Goal: Task Accomplishment & Management: Complete application form

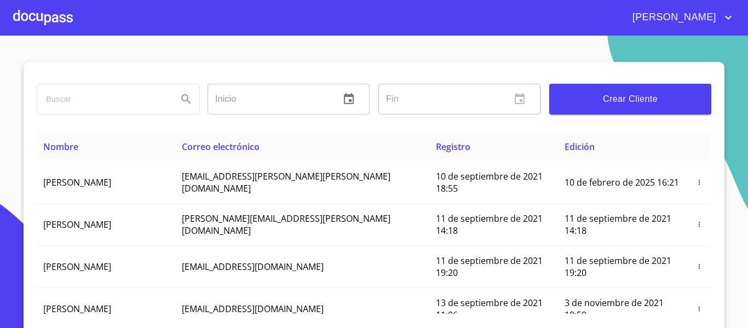
click at [584, 92] on span "Crear Cliente" at bounding box center [630, 98] width 144 height 15
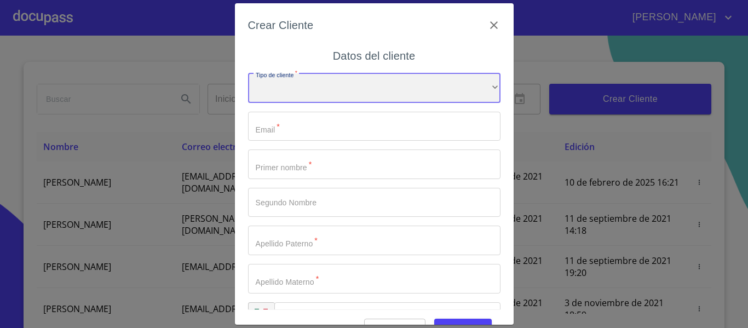
click at [287, 91] on div "​" at bounding box center [374, 88] width 252 height 30
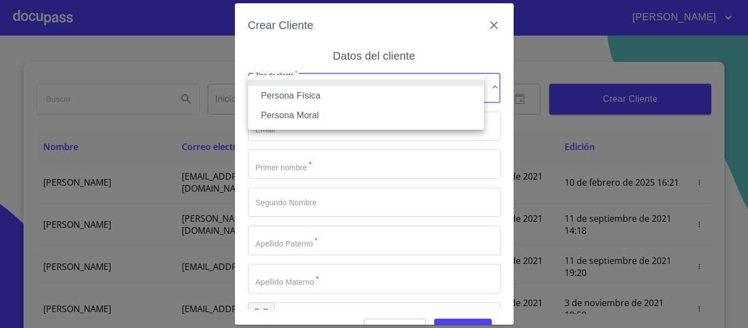
click at [295, 95] on li "Persona Física" at bounding box center [366, 96] width 236 height 20
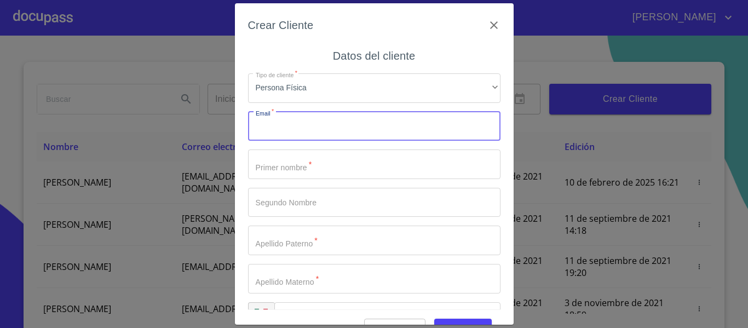
click at [280, 128] on input "Tipo de cliente   *" at bounding box center [374, 127] width 252 height 30
type input "[DOMAIN_NAME]"
click at [301, 165] on input "Tipo de cliente   *" at bounding box center [374, 164] width 252 height 30
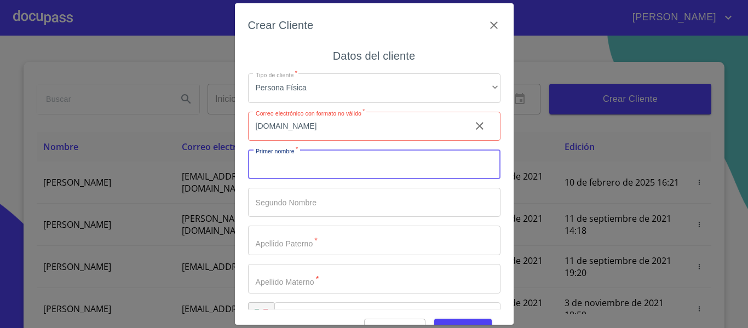
click at [301, 165] on input "Tipo de cliente   *" at bounding box center [374, 164] width 252 height 30
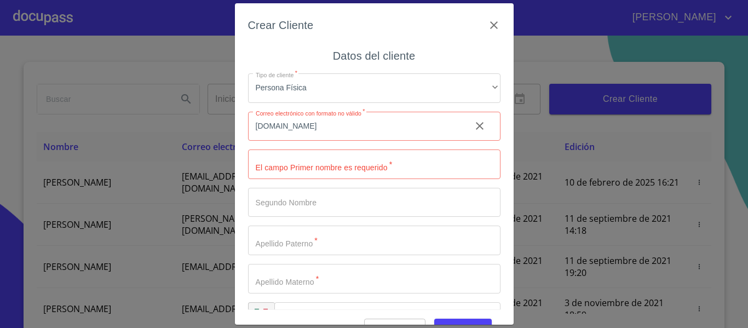
click at [298, 162] on input "Tipo de cliente   *" at bounding box center [374, 164] width 252 height 30
type input "MARIO"
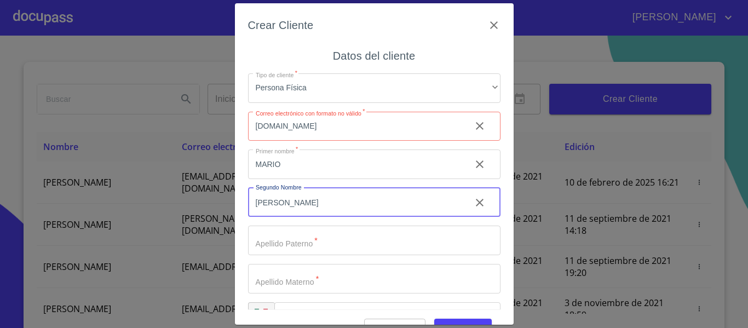
type input "[PERSON_NAME]"
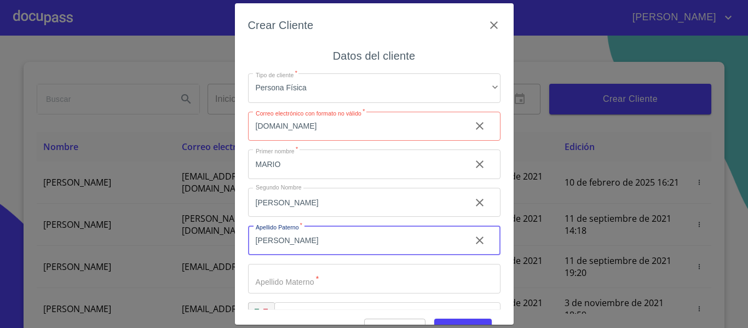
type input "[PERSON_NAME]"
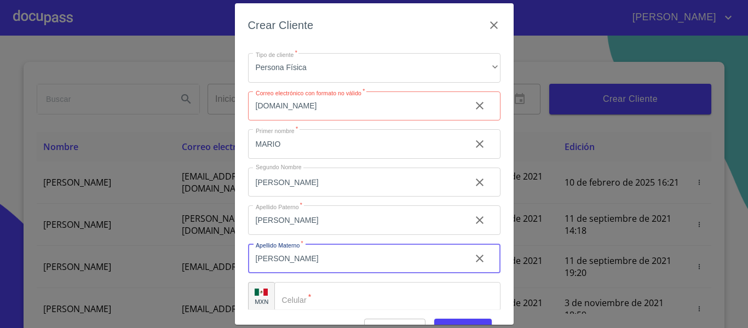
scroll to position [31, 0]
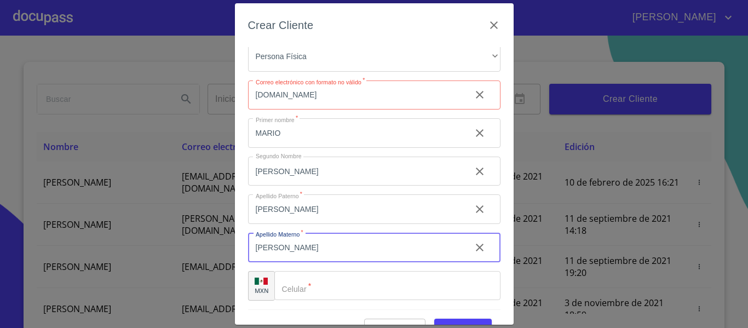
type input "[PERSON_NAME]"
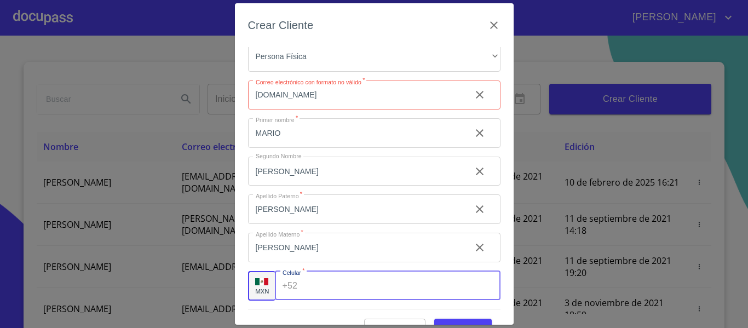
click at [336, 281] on input "Tipo de cliente   *" at bounding box center [401, 286] width 198 height 30
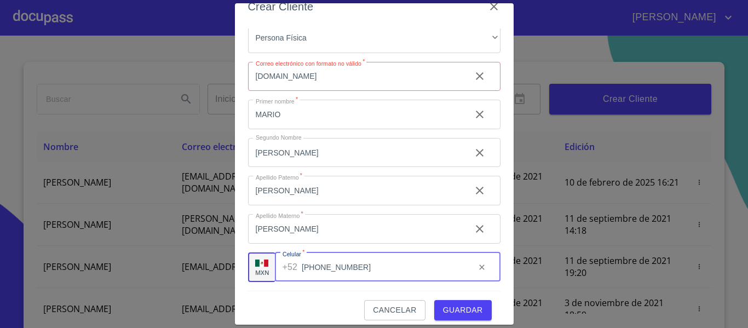
scroll to position [27, 0]
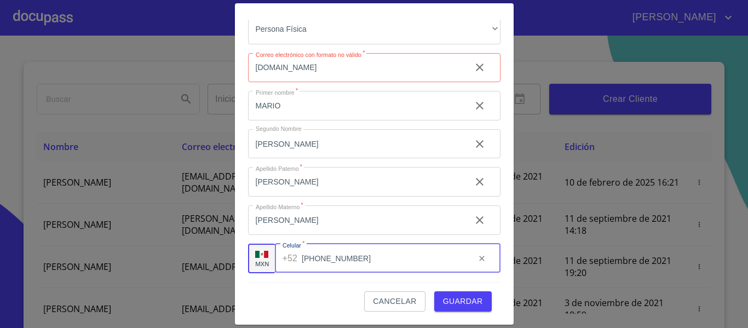
type input "[PHONE_NUMBER]"
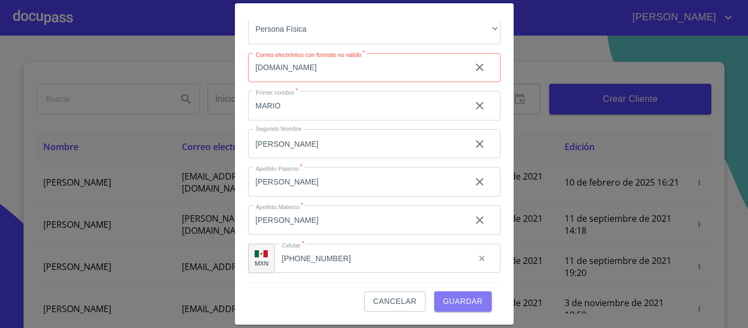
click at [465, 297] on span "Guardar" at bounding box center [463, 301] width 40 height 14
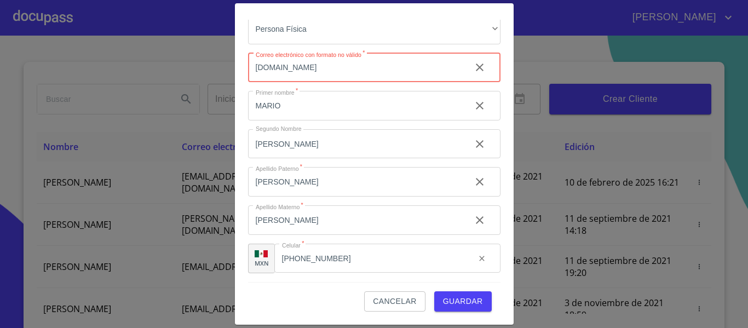
scroll to position [0, 0]
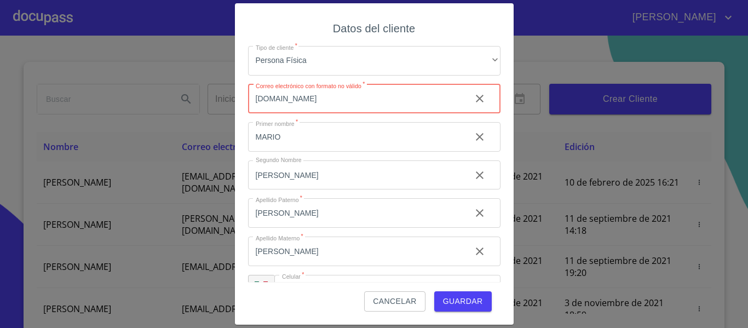
click at [325, 98] on input "[DOMAIN_NAME]" at bounding box center [355, 99] width 214 height 30
type input "[EMAIL_ADDRESS][DOMAIN_NAME]"
click at [460, 305] on span "Guardar" at bounding box center [463, 301] width 40 height 14
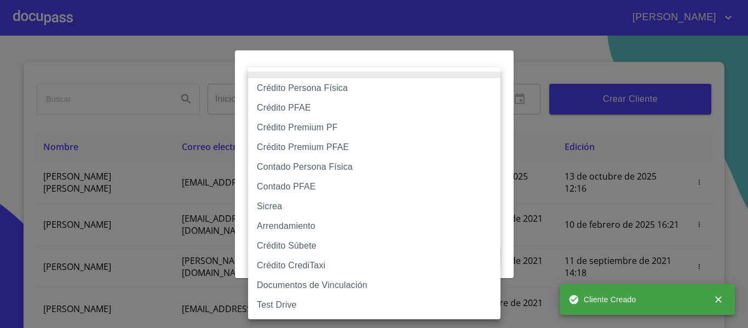
click at [282, 104] on body "[PERSON_NAME] ​ Fin ​ Crear Cliente Nombre Correo electrónico Registro Edición …" at bounding box center [374, 164] width 748 height 328
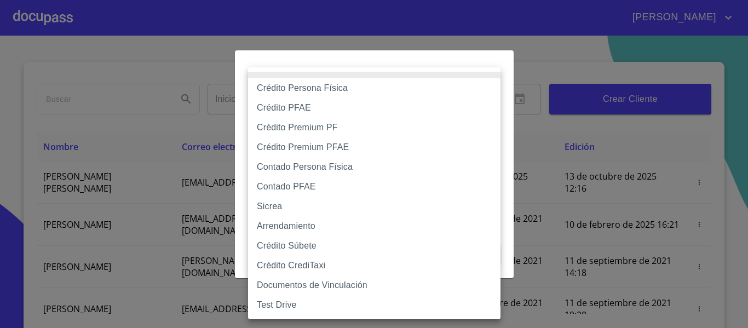
click at [292, 165] on li "Contado Persona Física" at bounding box center [374, 167] width 252 height 20
type input "60bf975b0d9865ccc2471536"
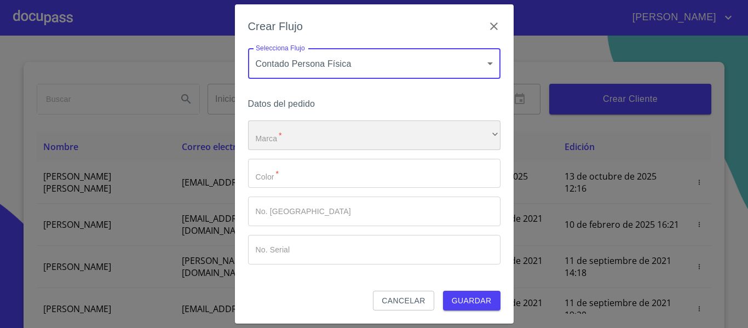
click at [296, 132] on div "​" at bounding box center [374, 135] width 252 height 30
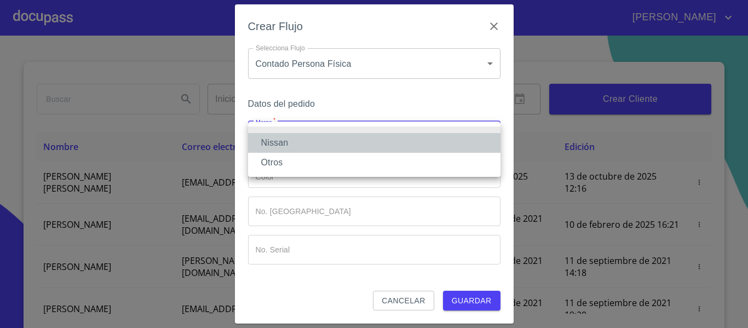
drag, startPoint x: 279, startPoint y: 149, endPoint x: 279, endPoint y: 170, distance: 20.3
click at [279, 151] on li "Nissan" at bounding box center [374, 143] width 252 height 20
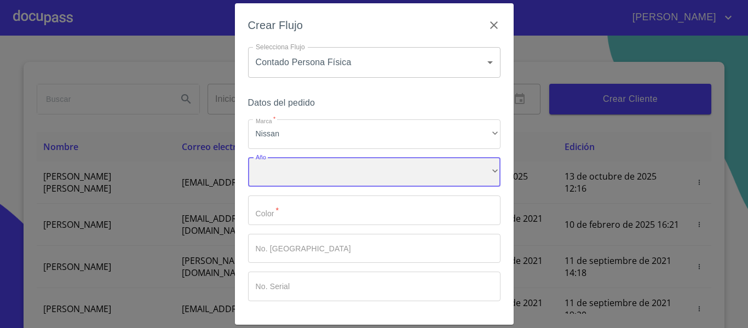
click at [266, 166] on div "​" at bounding box center [374, 173] width 252 height 30
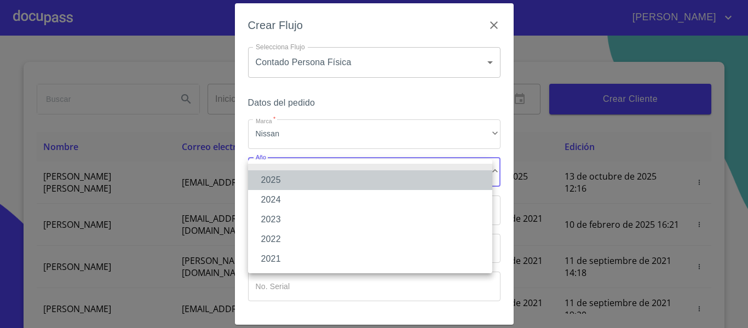
click at [264, 181] on li "2025" at bounding box center [370, 180] width 244 height 20
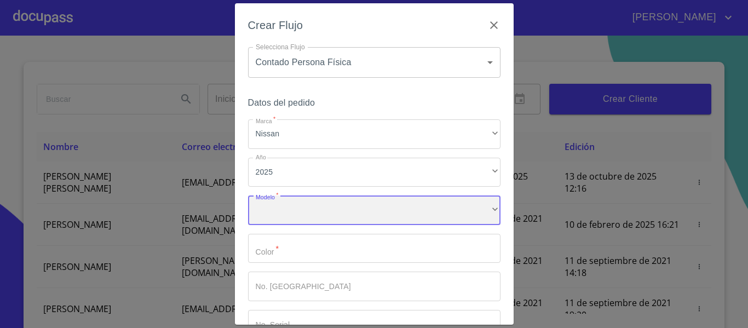
click at [275, 214] on div "​" at bounding box center [374, 210] width 252 height 30
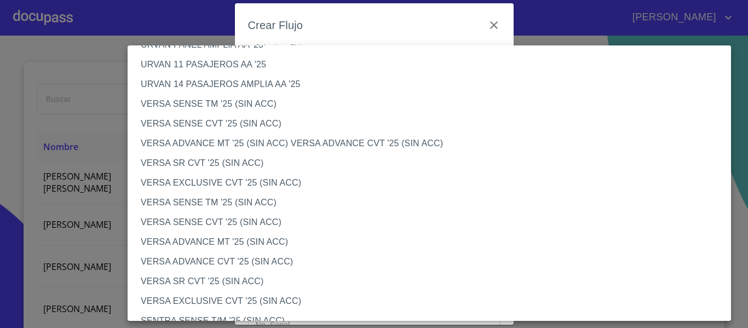
scroll to position [383, 0]
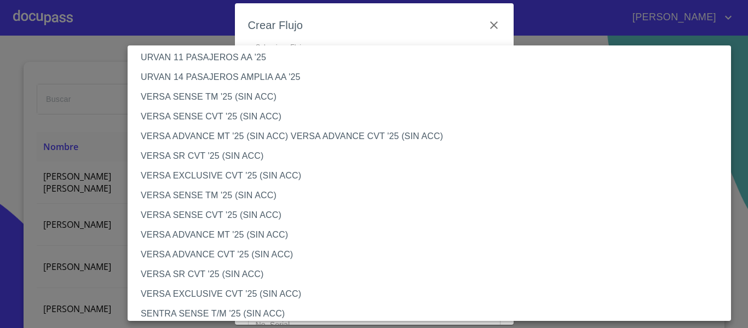
click at [220, 229] on li "VERSA ADVANCE MT '25 (SIN ACC)" at bounding box center [433, 235] width 611 height 20
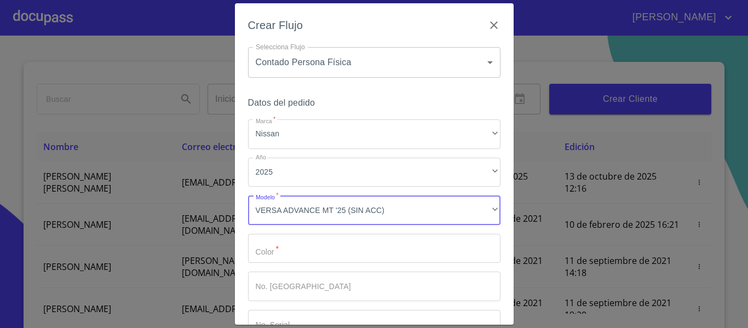
click at [283, 245] on input "Marca   *" at bounding box center [374, 249] width 252 height 30
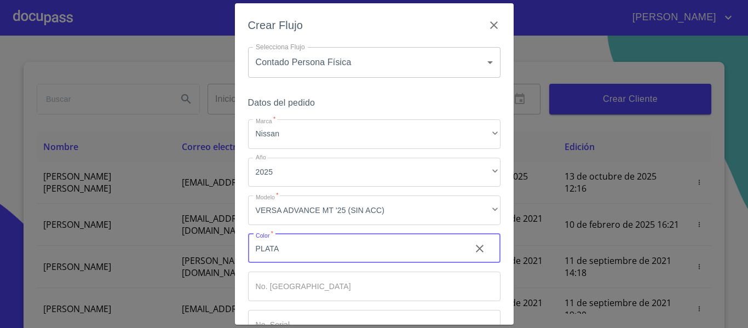
scroll to position [74, 0]
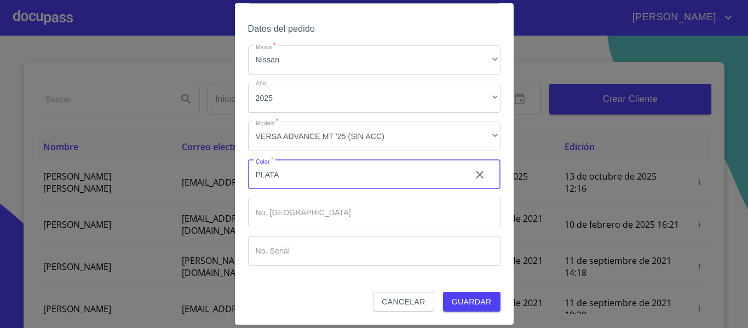
type input "PLATA"
click at [452, 299] on span "Guardar" at bounding box center [472, 302] width 40 height 14
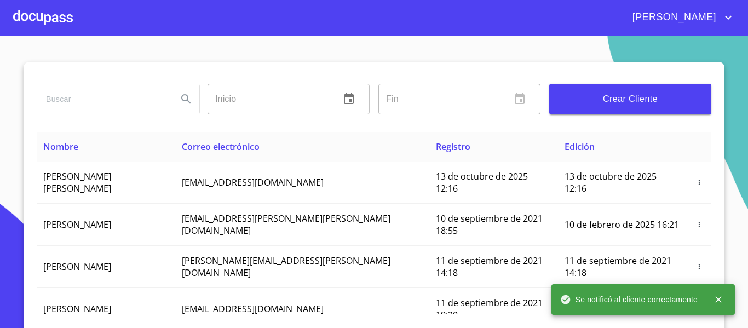
click at [39, 11] on div at bounding box center [43, 17] width 60 height 35
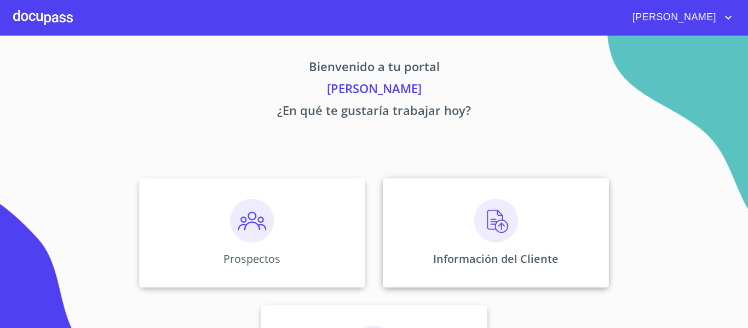
click at [415, 236] on div "Información del Cliente" at bounding box center [496, 232] width 226 height 109
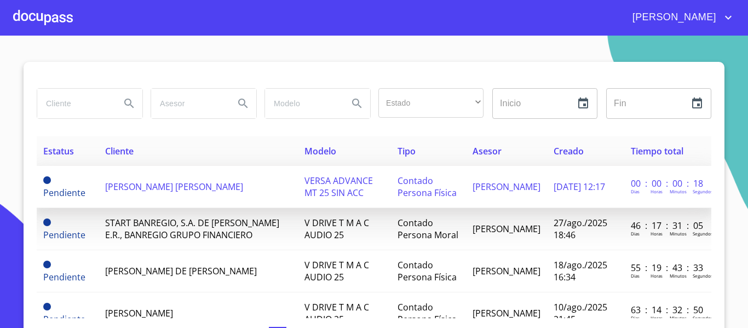
click at [136, 192] on span "[PERSON_NAME] [PERSON_NAME]" at bounding box center [174, 187] width 138 height 12
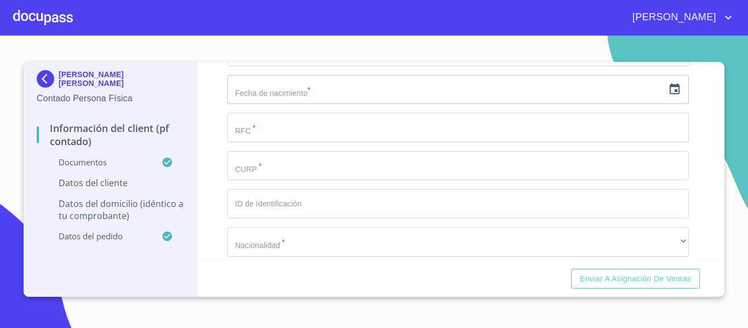
scroll to position [2142, 0]
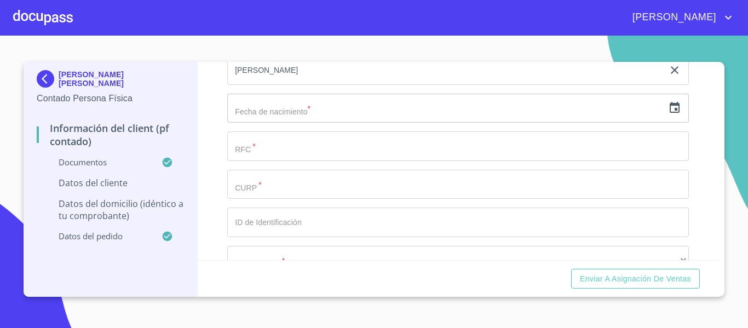
click at [669, 113] on icon "button" at bounding box center [674, 107] width 10 height 11
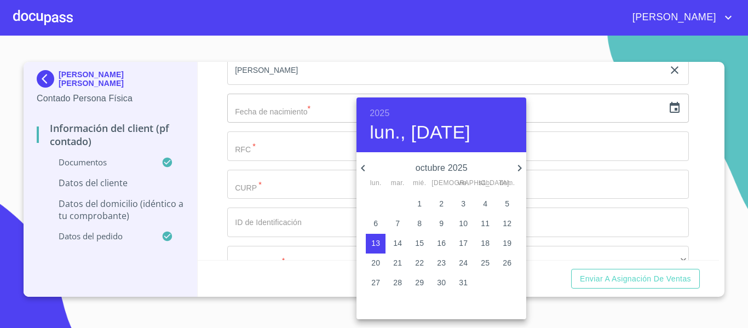
click at [372, 115] on h6 "2025" at bounding box center [379, 113] width 20 height 15
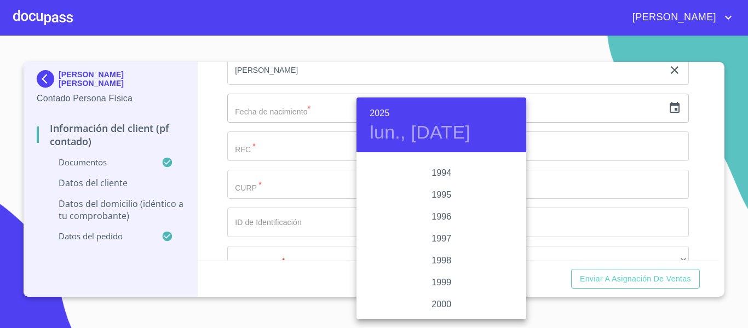
scroll to position [1521, 0]
click at [431, 263] on div "1999" at bounding box center [441, 263] width 170 height 22
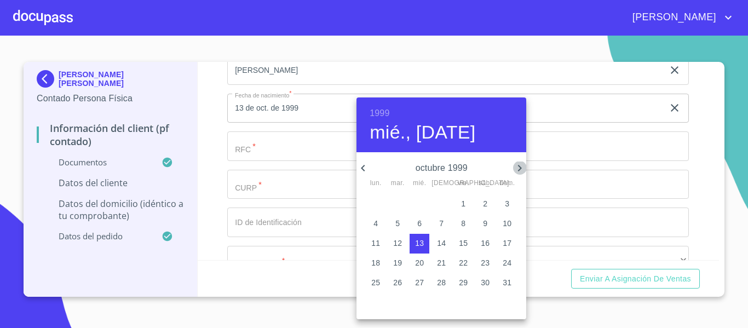
click at [513, 171] on icon "button" at bounding box center [519, 167] width 13 height 13
click at [481, 203] on span "6" at bounding box center [485, 203] width 20 height 11
type input "6 de nov. de 1999"
click at [215, 151] on div at bounding box center [374, 164] width 748 height 328
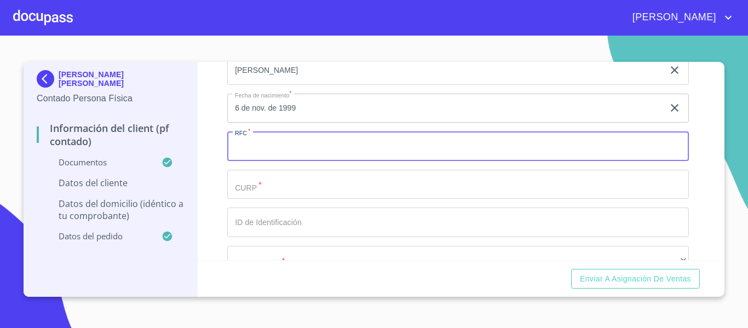
click at [265, 157] on input "Documento de identificación.   *" at bounding box center [457, 146] width 461 height 30
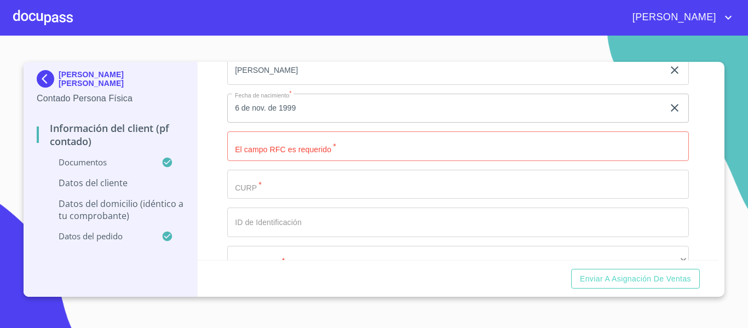
click at [274, 160] on input "Documento de identificación.   *" at bounding box center [457, 146] width 461 height 30
click at [294, 155] on input "AUVM991108" at bounding box center [445, 146] width 436 height 30
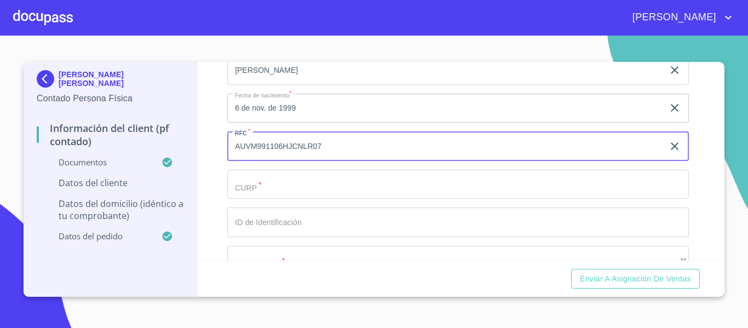
type input "AUVM991106HJCNLR07"
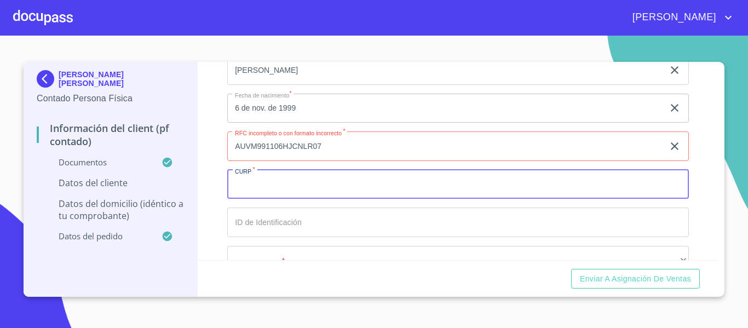
click at [253, 194] on input "Documento de identificación.   *" at bounding box center [457, 185] width 461 height 30
type input "AUVM991106HJCNLR07"
click at [272, 237] on input "Documento de identificación.   *" at bounding box center [457, 222] width 461 height 30
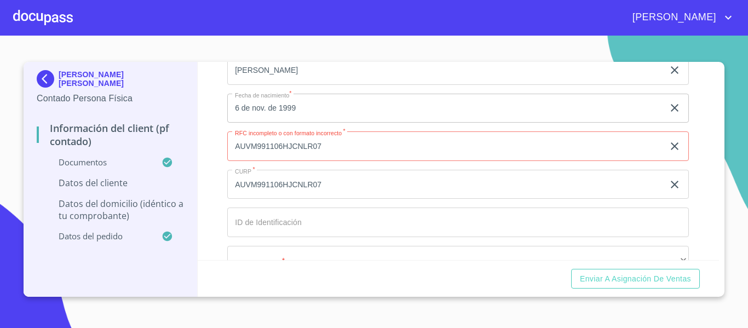
click at [299, 236] on input "Documento de identificación.   *" at bounding box center [457, 222] width 461 height 30
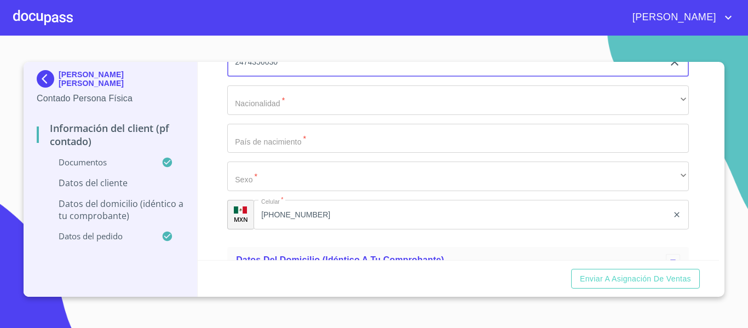
scroll to position [2306, 0]
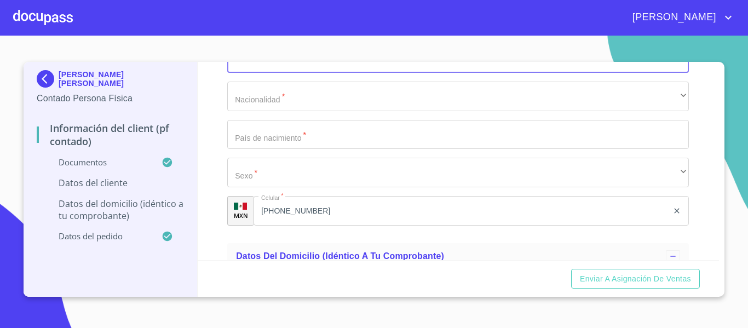
type input "2474356030"
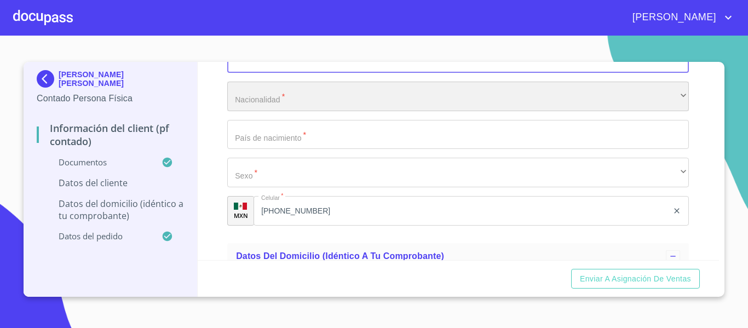
click at [252, 105] on div "​" at bounding box center [457, 97] width 461 height 30
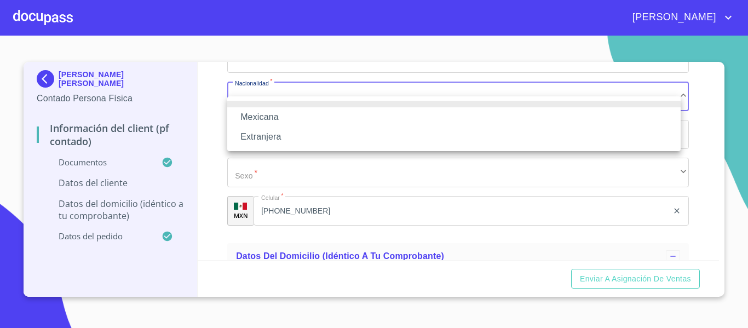
click at [254, 113] on li "Mexicana" at bounding box center [453, 117] width 453 height 20
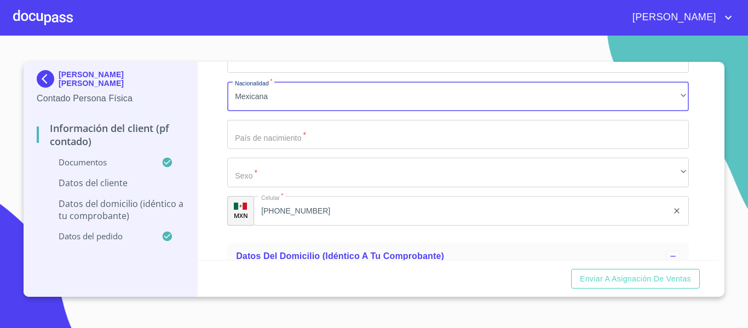
click at [263, 149] on input "Documento de identificación.   *" at bounding box center [457, 135] width 461 height 30
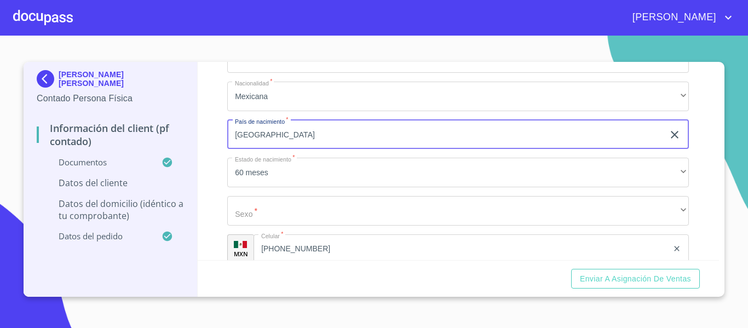
type input "[GEOGRAPHIC_DATA]"
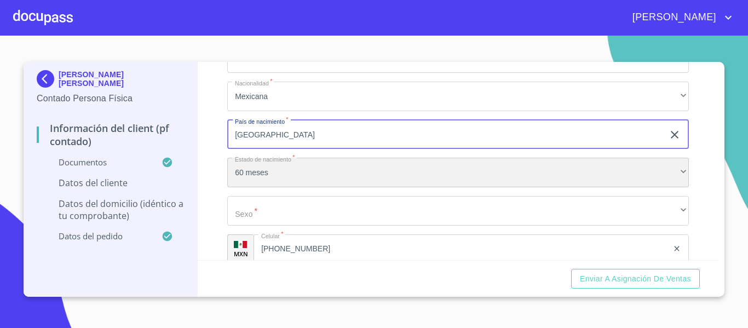
click at [275, 182] on div "60 meses" at bounding box center [457, 173] width 461 height 30
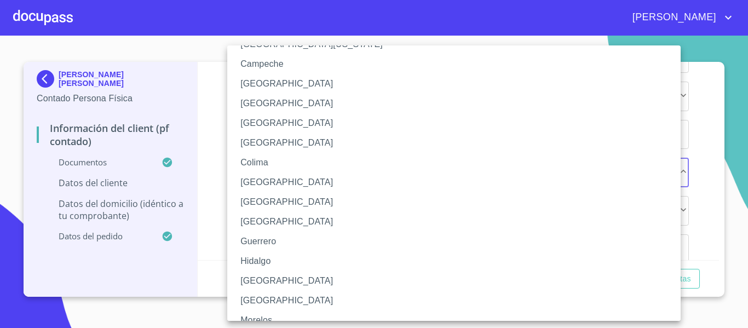
scroll to position [164, 0]
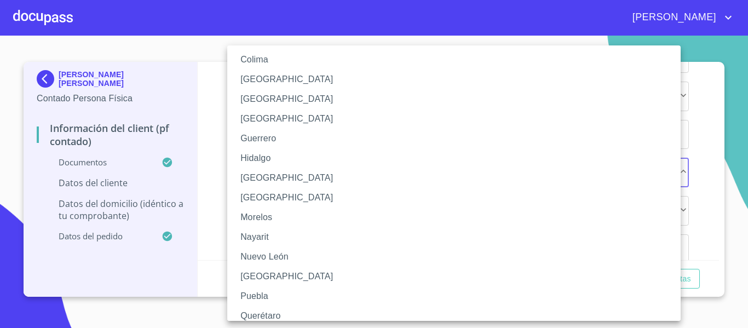
click at [249, 177] on li "[GEOGRAPHIC_DATA]" at bounding box center [457, 178] width 461 height 20
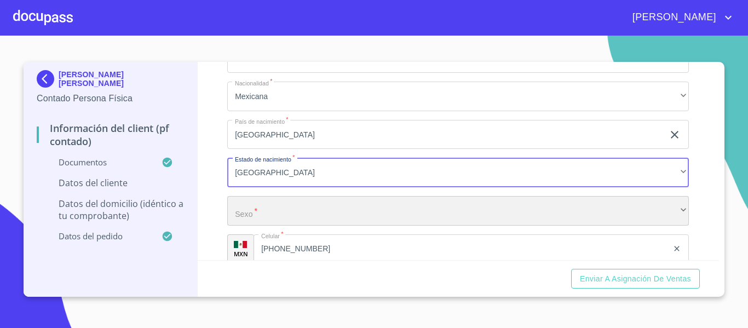
click at [410, 223] on div "​" at bounding box center [457, 211] width 461 height 30
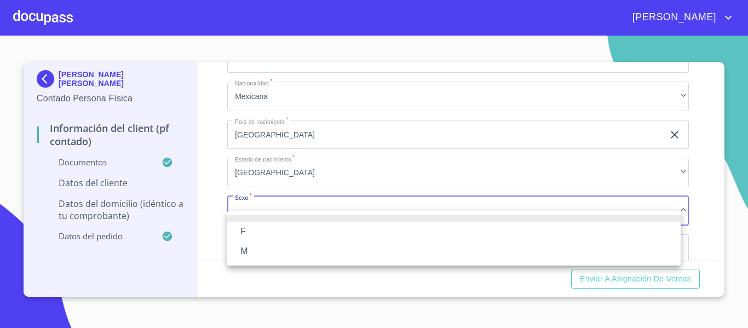
click at [240, 247] on li "M" at bounding box center [453, 251] width 453 height 20
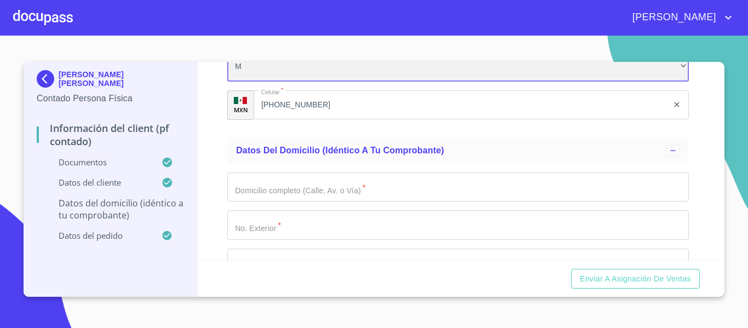
scroll to position [2471, 0]
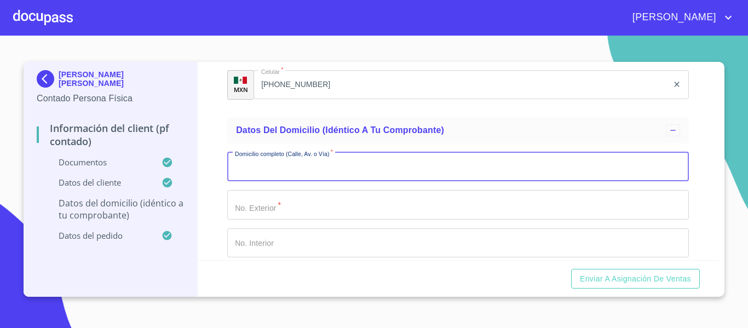
click at [255, 182] on input "Documento de identificación.   *" at bounding box center [457, 167] width 461 height 30
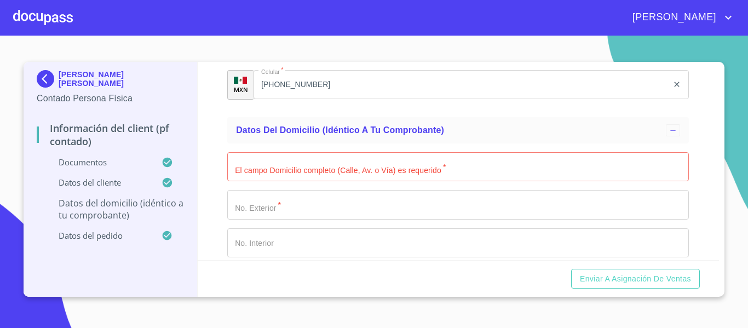
click at [265, 176] on input "Documento de identificación.   *" at bounding box center [457, 167] width 461 height 30
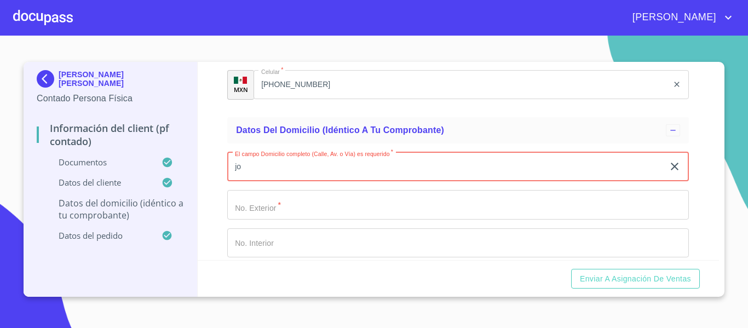
type input "j"
type input "[PERSON_NAME]"
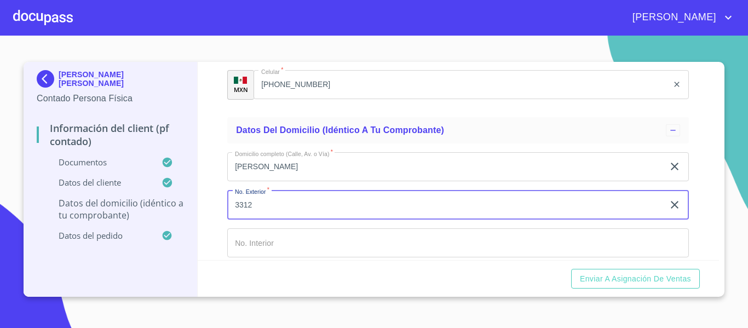
type input "3312"
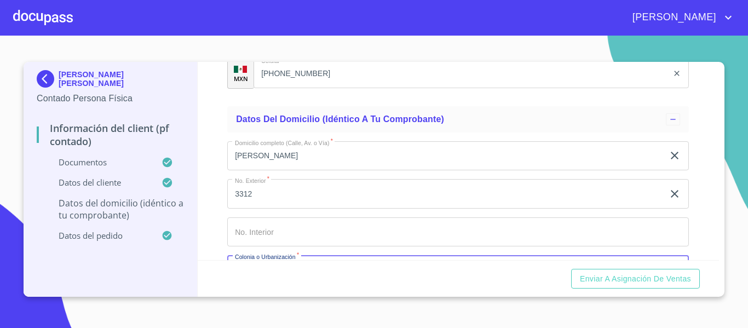
scroll to position [2604, 0]
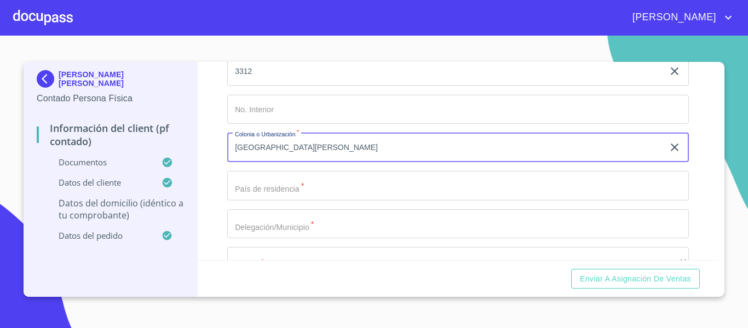
type input "[GEOGRAPHIC_DATA][PERSON_NAME]"
click at [267, 200] on input "Documento de identificación.   *" at bounding box center [457, 186] width 461 height 30
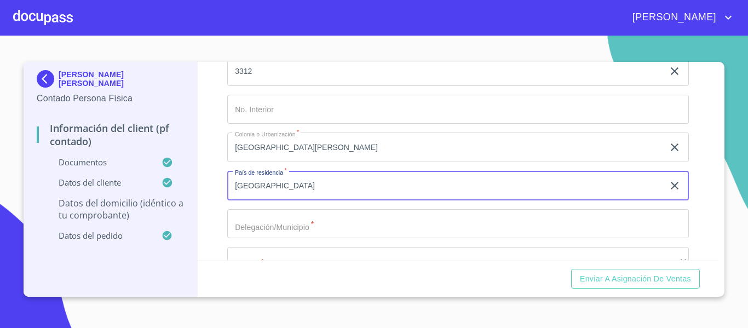
type input "[GEOGRAPHIC_DATA]"
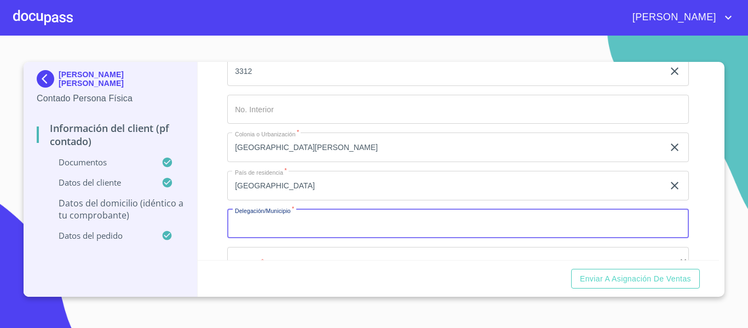
click at [263, 239] on input "Documento de identificación.   *" at bounding box center [457, 224] width 461 height 30
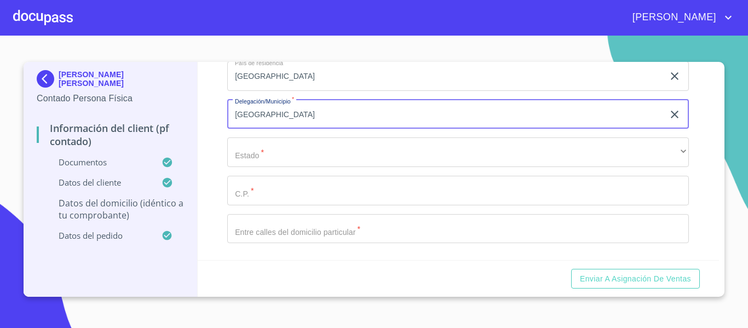
type input "[GEOGRAPHIC_DATA]"
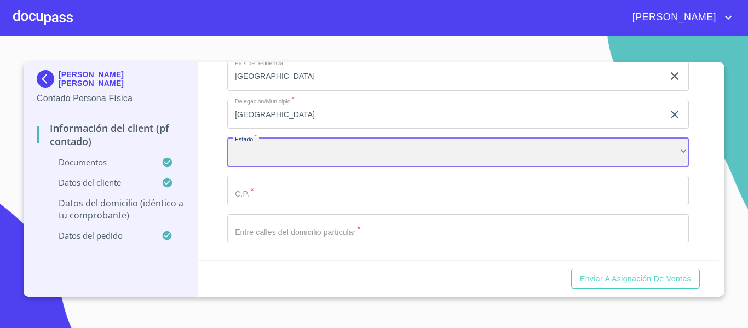
click at [251, 167] on div "​" at bounding box center [457, 152] width 461 height 30
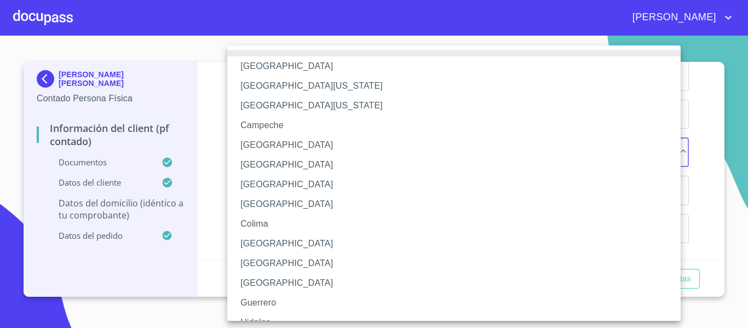
scroll to position [109, 0]
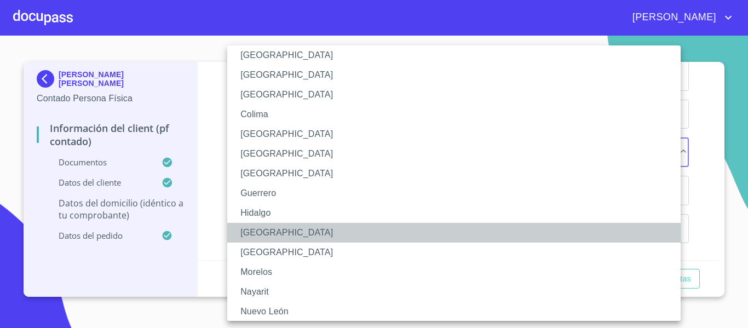
click at [254, 238] on li "[GEOGRAPHIC_DATA]" at bounding box center [457, 233] width 461 height 20
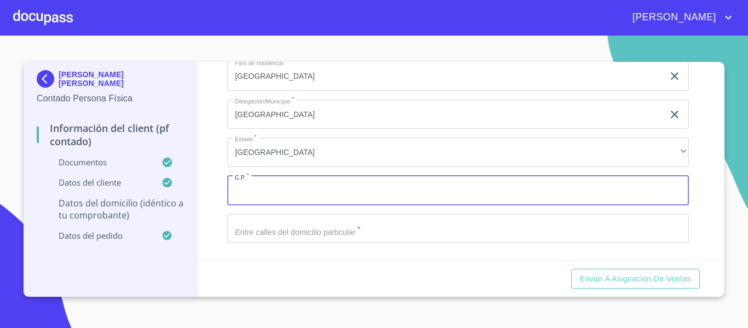
click at [284, 205] on input "Documento de identificación.   *" at bounding box center [457, 191] width 461 height 30
type input "44960"
click at [268, 244] on input "Documento de identificación.   *" at bounding box center [457, 229] width 461 height 30
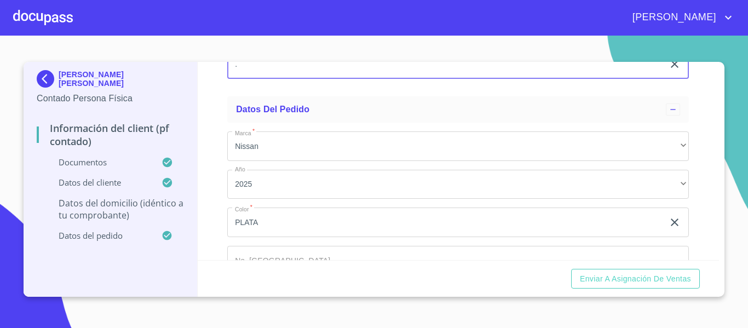
scroll to position [2957, 0]
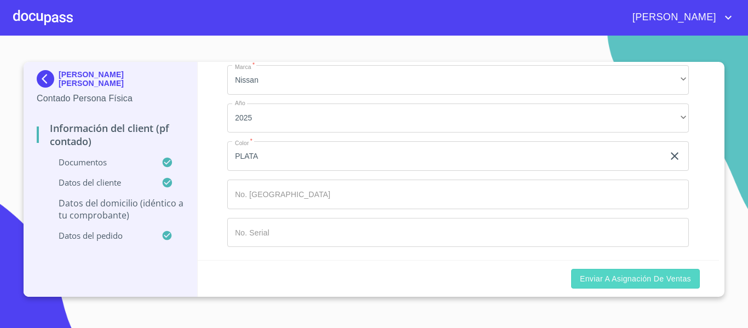
type input "."
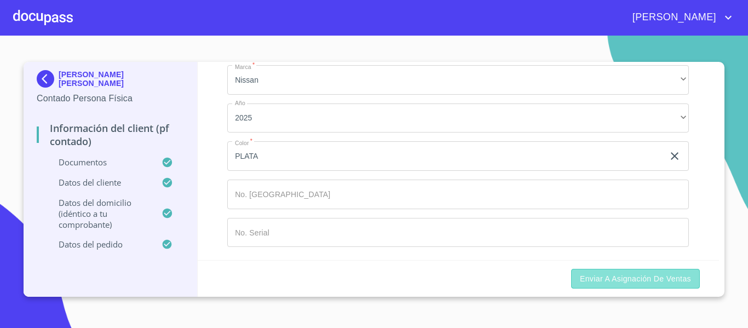
click at [594, 282] on span "Enviar a Asignación de Ventas" at bounding box center [635, 279] width 111 height 14
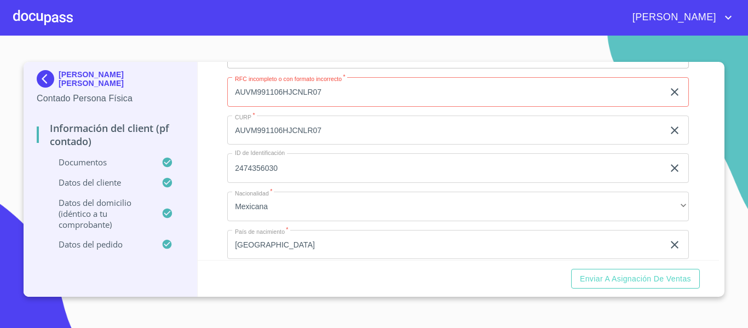
scroll to position [2170, 0]
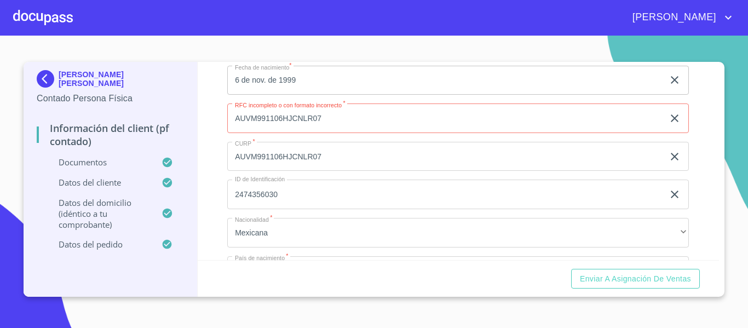
click at [333, 131] on input "AUVM991106HJCNLR07" at bounding box center [445, 118] width 436 height 30
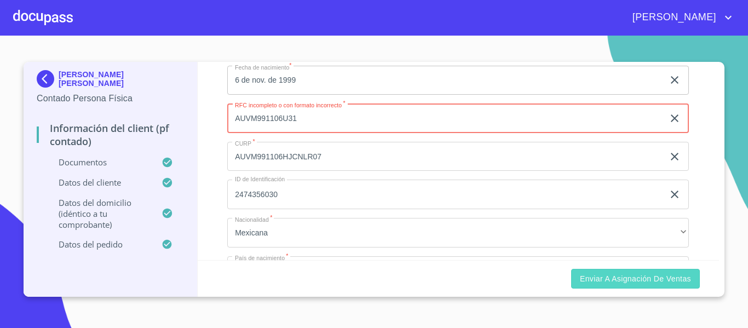
type input "AUVM991106U31"
click at [605, 282] on span "Enviar a Asignación de Ventas" at bounding box center [635, 279] width 111 height 14
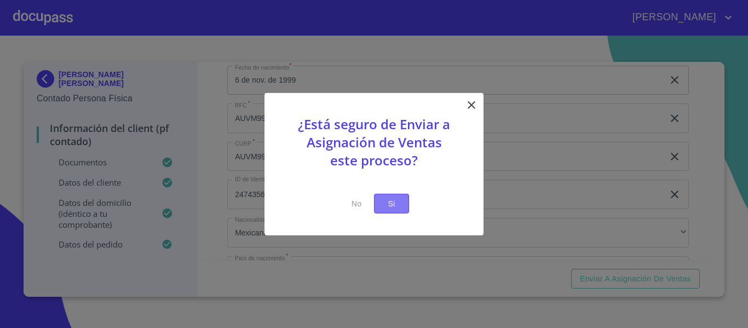
click at [384, 202] on span "Si" at bounding box center [392, 203] width 18 height 14
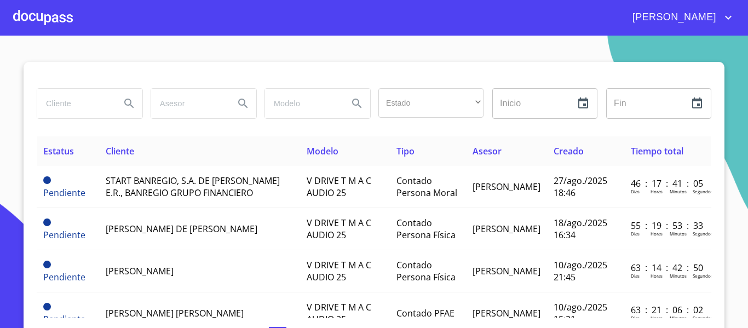
click at [57, 23] on div at bounding box center [43, 17] width 60 height 35
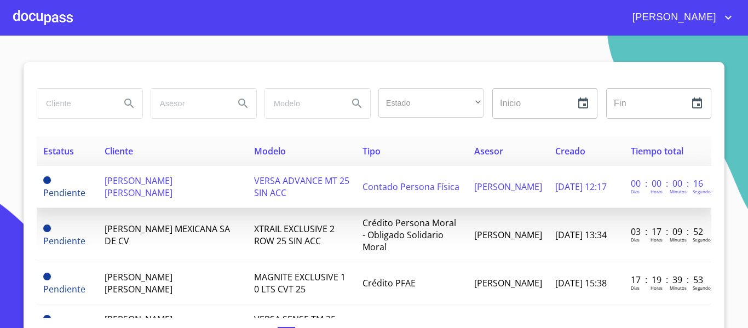
click at [176, 195] on td "[PERSON_NAME] [PERSON_NAME]" at bounding box center [173, 187] width 150 height 42
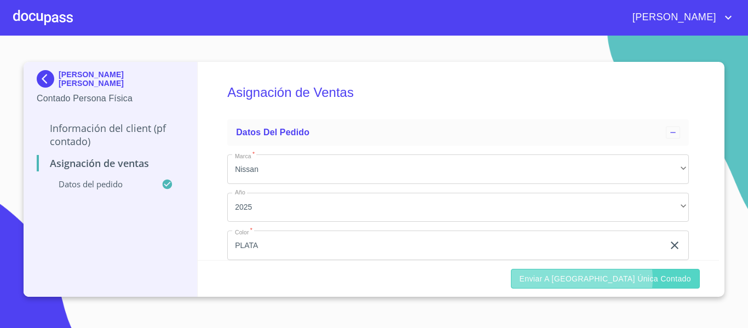
click at [627, 279] on span "Enviar a [GEOGRAPHIC_DATA] única contado" at bounding box center [605, 279] width 172 height 14
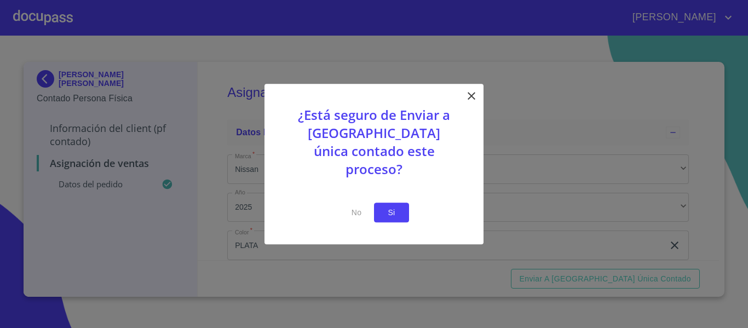
click at [395, 207] on span "Si" at bounding box center [392, 213] width 18 height 14
